Goal: Find specific page/section: Find specific page/section

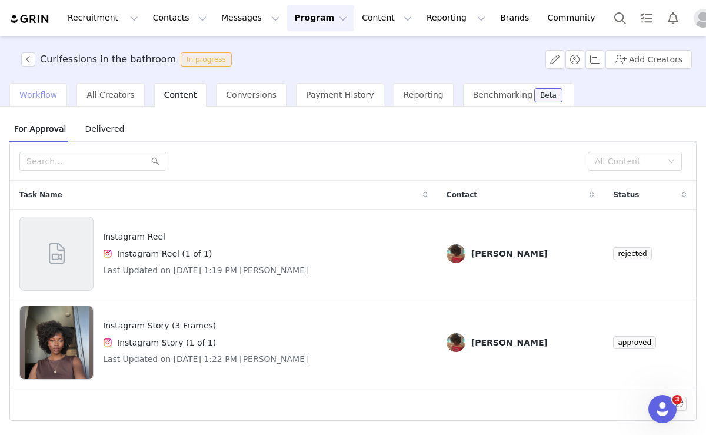
click at [43, 92] on span "Workflow" at bounding box center [38, 94] width 38 height 9
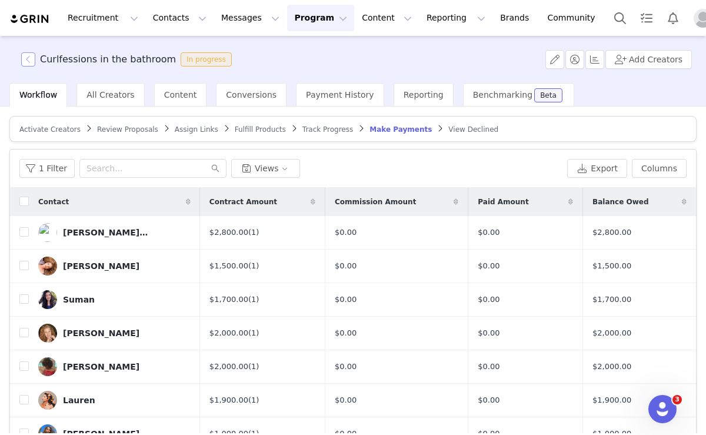
click at [26, 56] on button "button" at bounding box center [28, 59] width 14 height 14
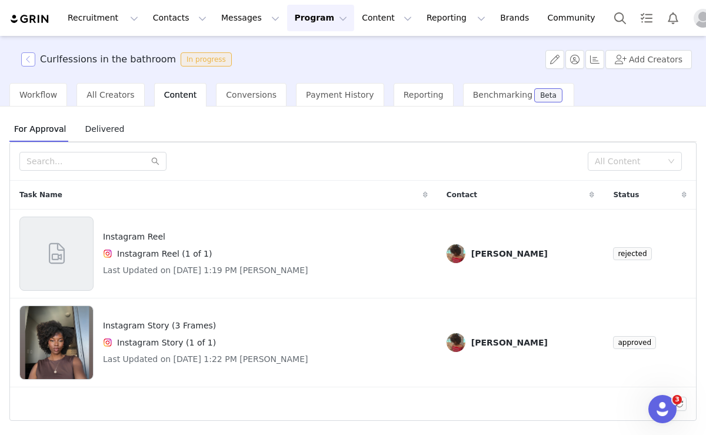
click at [29, 55] on button "button" at bounding box center [28, 59] width 14 height 14
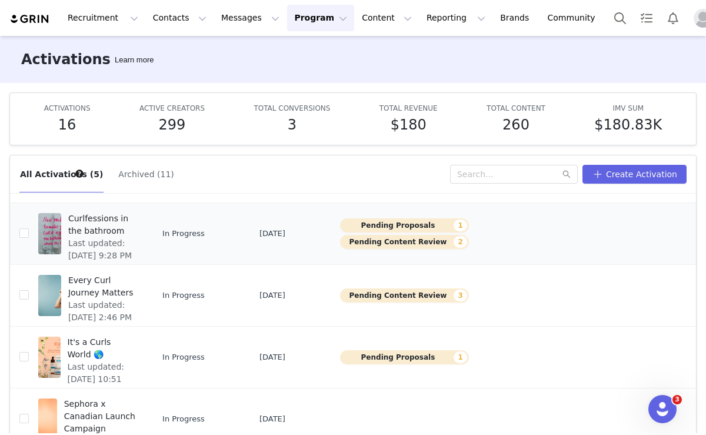
scroll to position [88, 0]
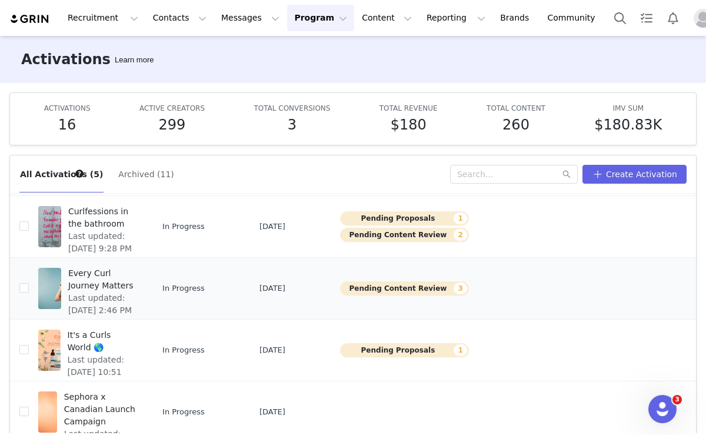
click at [90, 285] on span "Every Curl Journey Matters" at bounding box center [102, 279] width 68 height 25
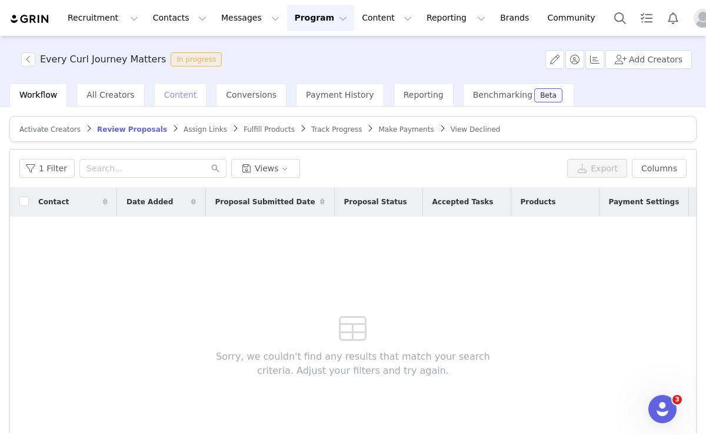
click at [175, 92] on span "Content" at bounding box center [180, 94] width 33 height 9
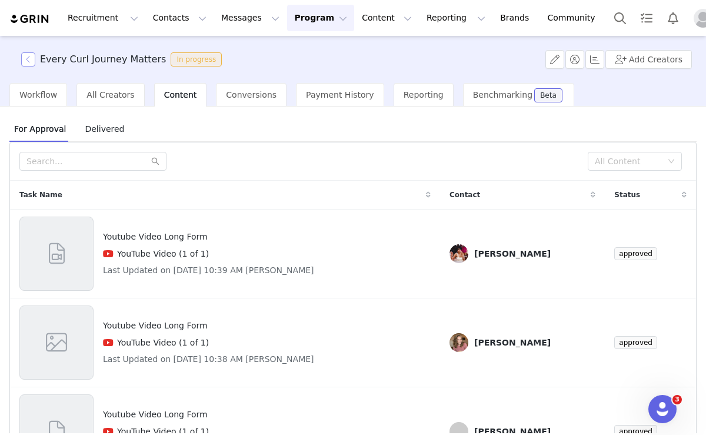
click at [27, 58] on button "button" at bounding box center [28, 59] width 14 height 14
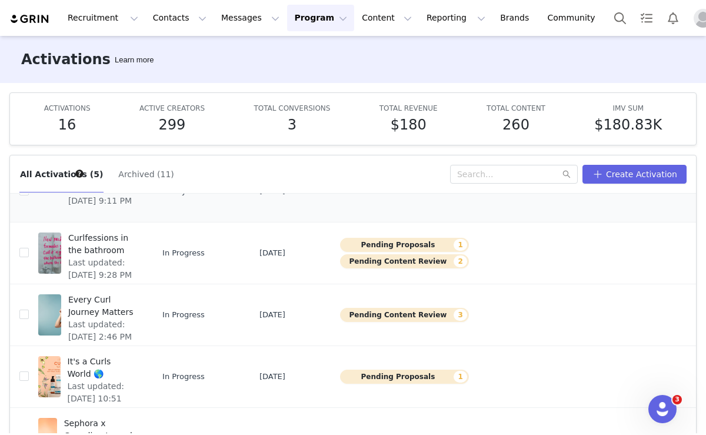
scroll to position [65, 0]
